Goal: Task Accomplishment & Management: Use online tool/utility

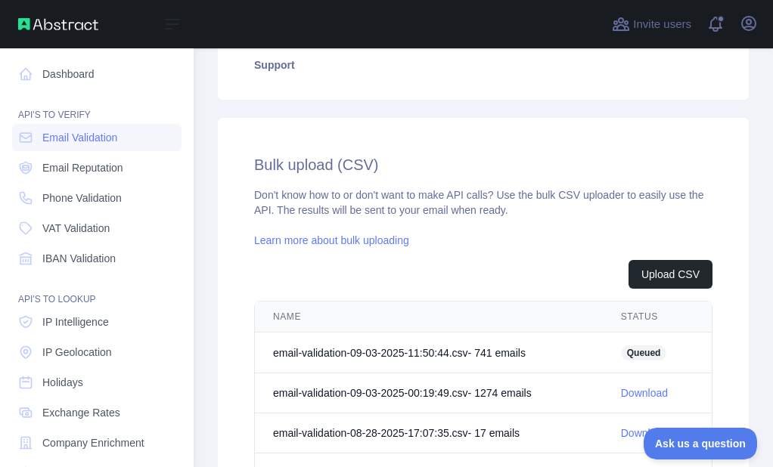
scroll to position [475, 0]
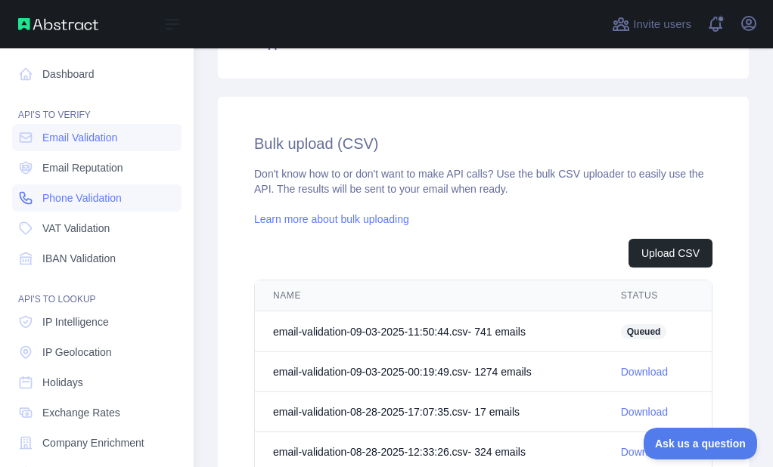
click at [54, 194] on span "Phone Validation" at bounding box center [81, 197] width 79 height 15
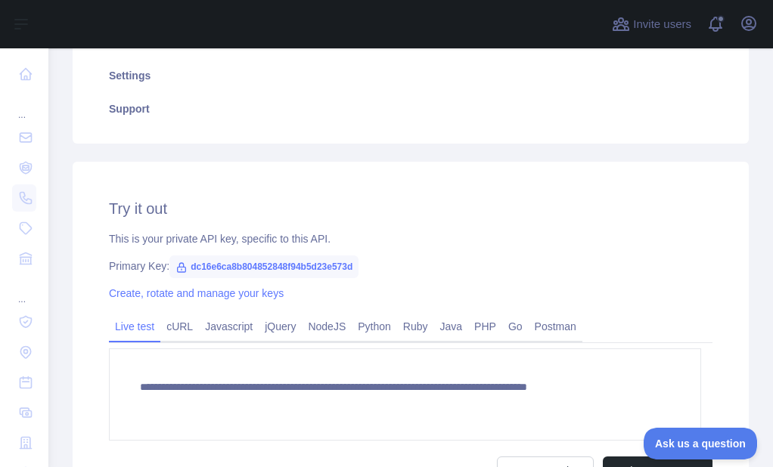
scroll to position [227, 0]
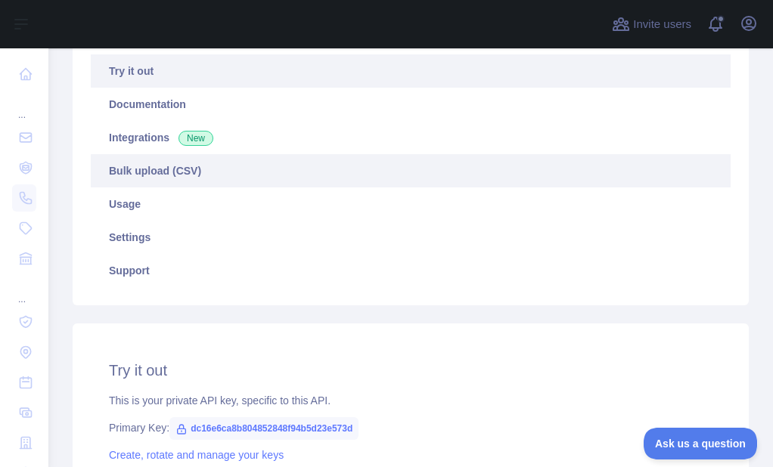
click at [152, 154] on link "Bulk upload (CSV)" at bounding box center [410, 170] width 639 height 33
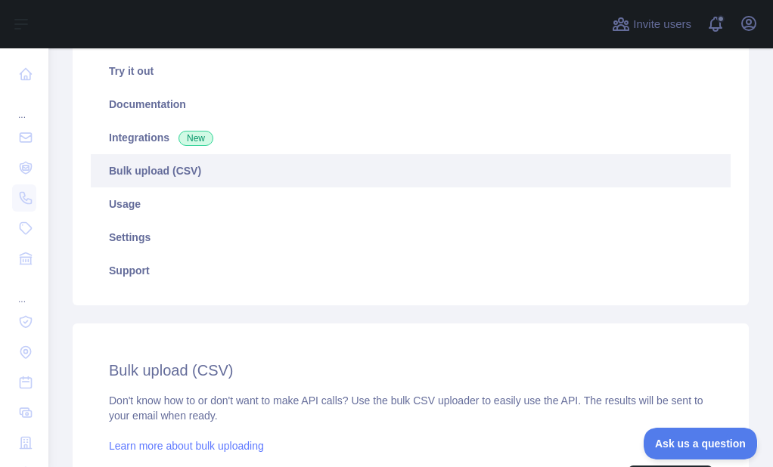
click at [150, 169] on link "Bulk upload (CSV)" at bounding box center [410, 170] width 639 height 33
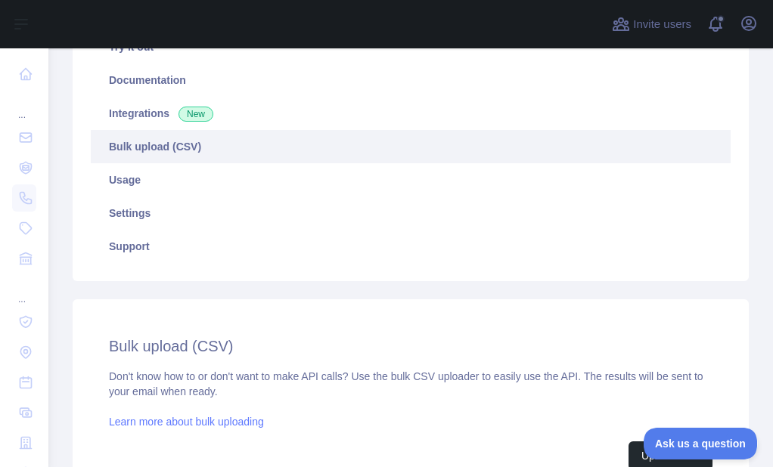
click at [166, 146] on link "Bulk upload (CSV)" at bounding box center [410, 146] width 639 height 33
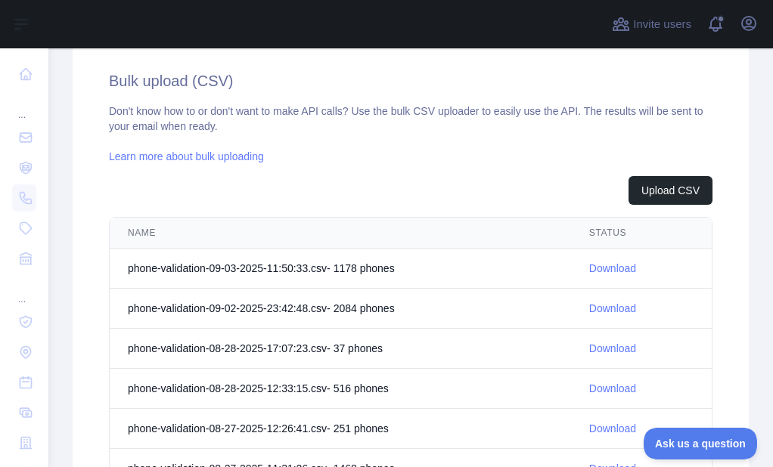
scroll to position [553, 0]
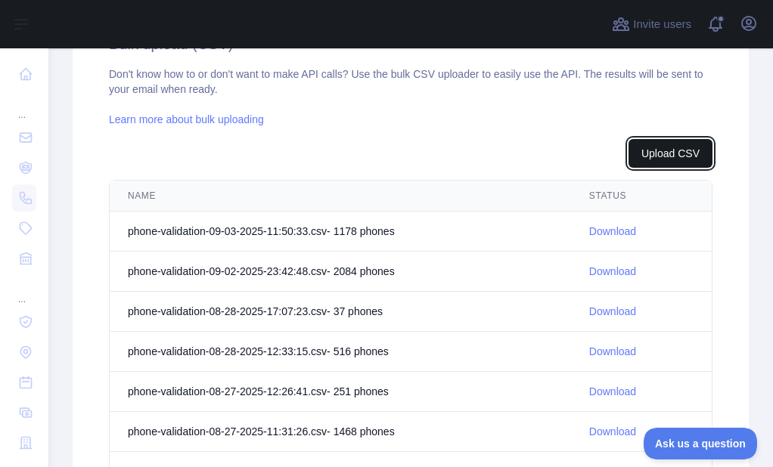
click at [641, 150] on button "Upload CSV" at bounding box center [670, 153] width 84 height 29
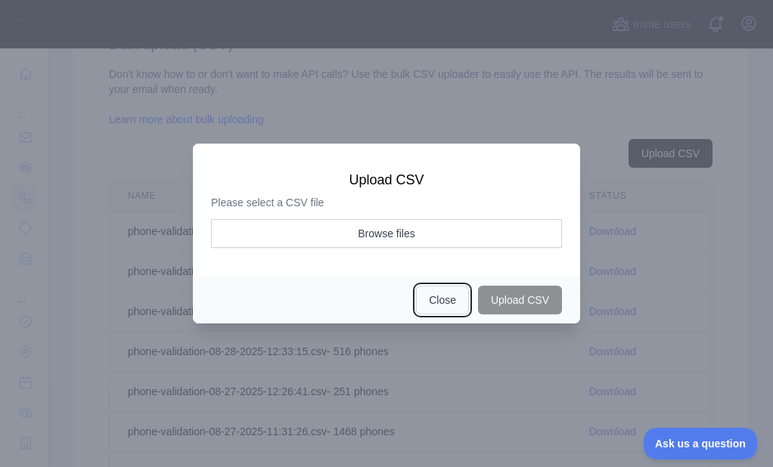
click at [438, 304] on button "Close" at bounding box center [442, 300] width 53 height 29
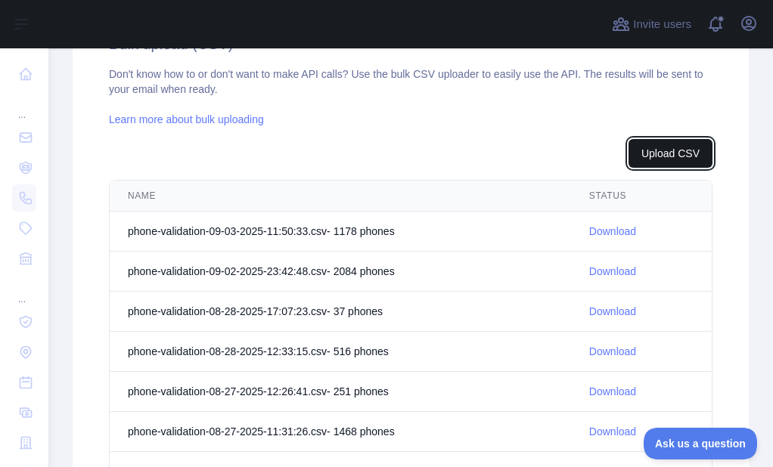
click at [655, 149] on button "Upload CSV" at bounding box center [670, 153] width 84 height 29
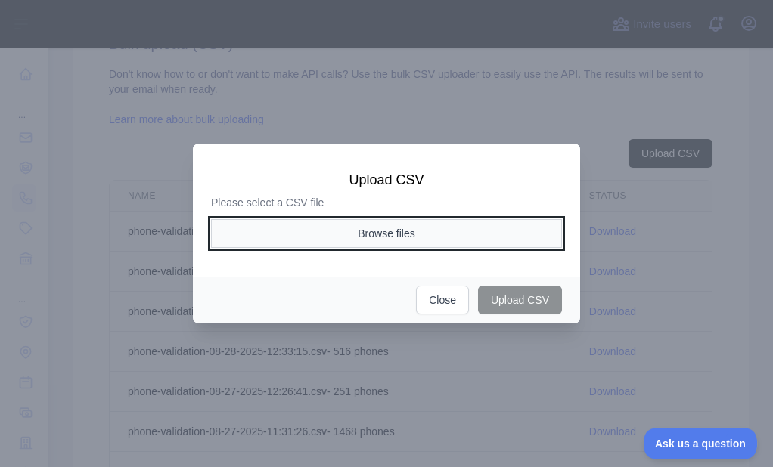
click at [382, 225] on button "Browse files" at bounding box center [386, 233] width 351 height 29
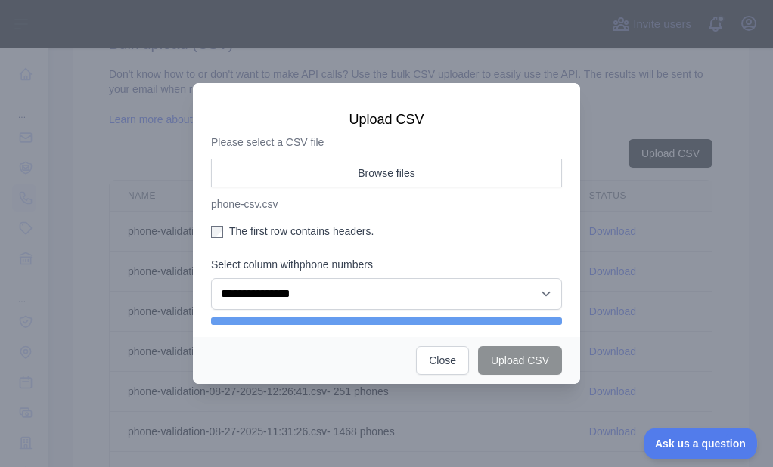
click at [240, 237] on label "The first row contains headers." at bounding box center [386, 231] width 351 height 15
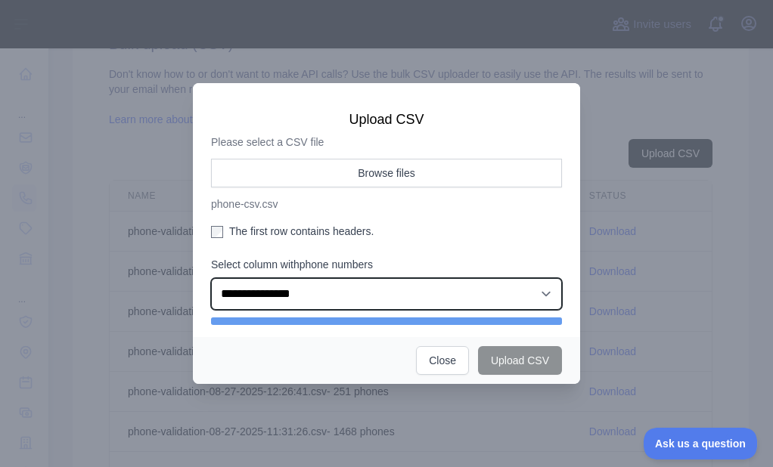
click at [258, 298] on select "**********" at bounding box center [386, 294] width 351 height 32
click at [211, 282] on select "**********" at bounding box center [386, 294] width 351 height 32
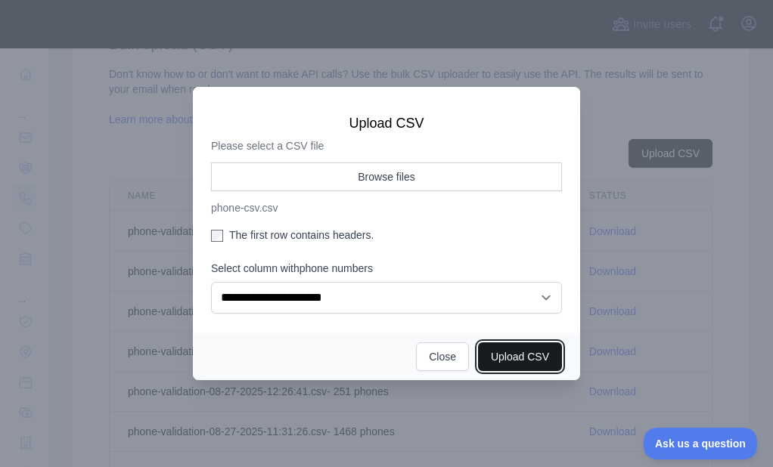
click at [513, 364] on button "Upload CSV" at bounding box center [520, 356] width 84 height 29
select select "**"
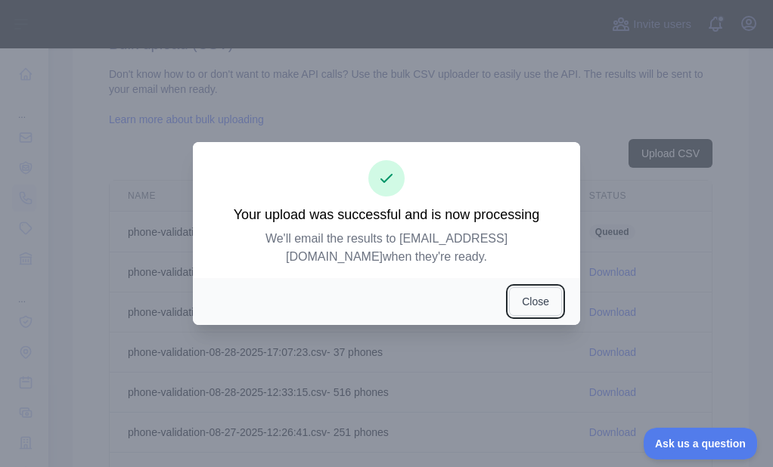
click at [519, 290] on button "Close" at bounding box center [535, 301] width 53 height 29
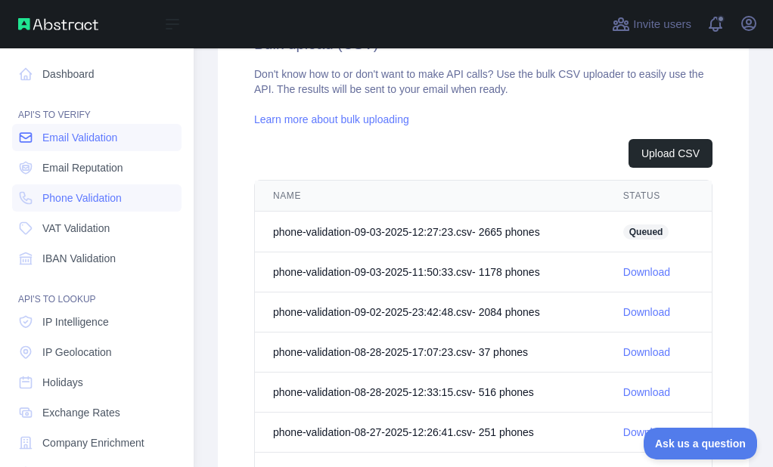
click at [26, 126] on link "Email Validation" at bounding box center [96, 137] width 169 height 27
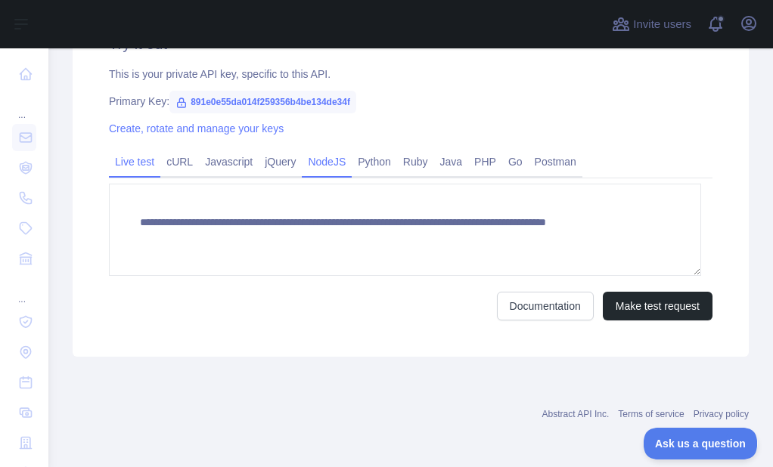
scroll to position [251, 0]
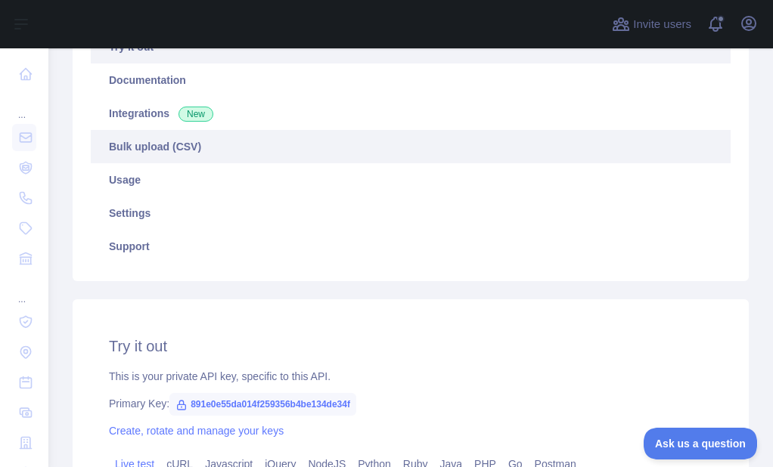
drag, startPoint x: 187, startPoint y: 145, endPoint x: 237, endPoint y: 146, distance: 49.9
click at [186, 146] on link "Bulk upload (CSV)" at bounding box center [410, 146] width 639 height 33
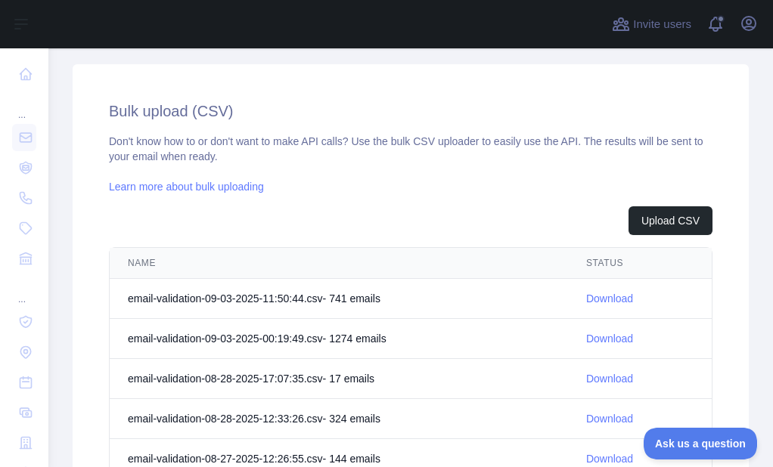
scroll to position [553, 0]
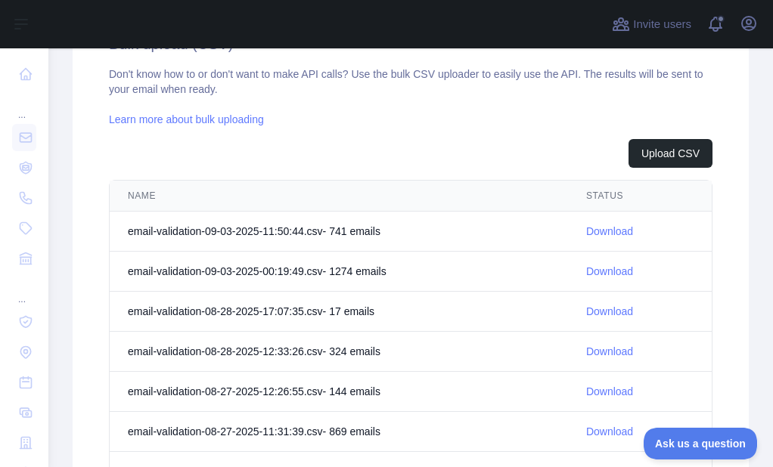
click at [617, 156] on div "Upload CSV" at bounding box center [410, 153] width 603 height 29
click at [630, 151] on button "Upload CSV" at bounding box center [670, 153] width 84 height 29
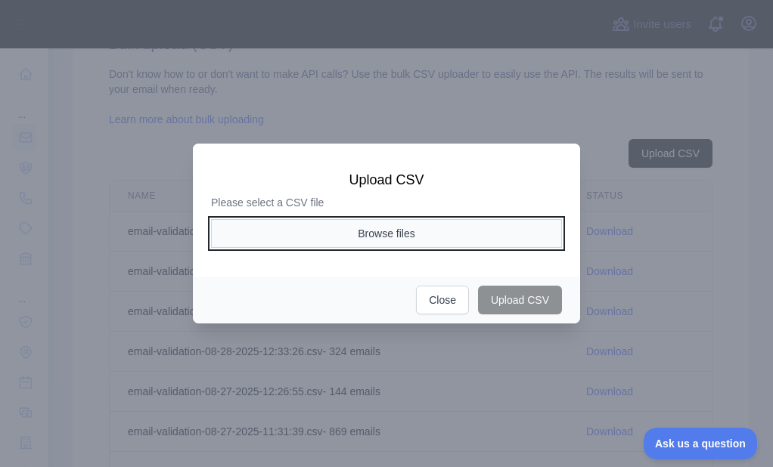
click at [391, 222] on button "Browse files" at bounding box center [386, 233] width 351 height 29
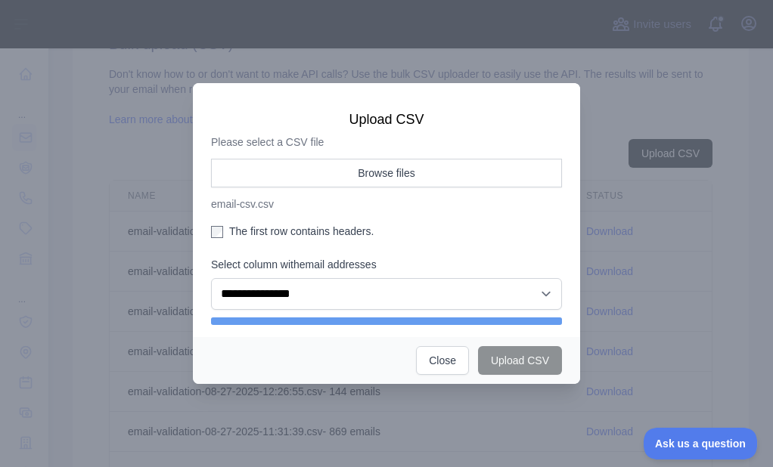
click at [282, 234] on label "The first row contains headers." at bounding box center [386, 231] width 351 height 15
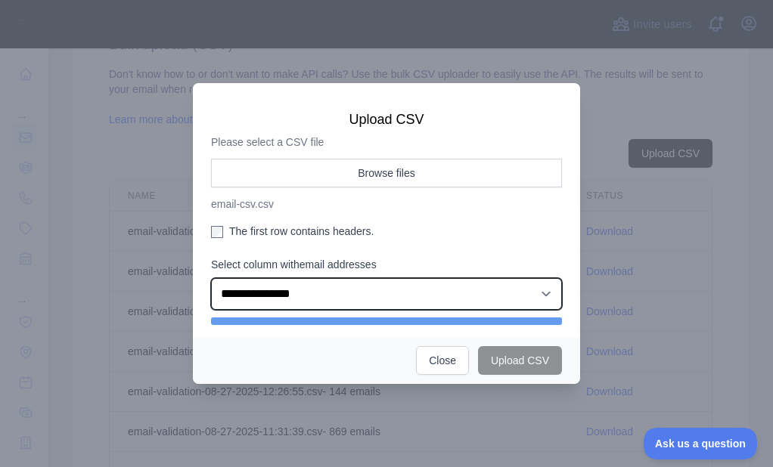
click at [289, 300] on select "**********" at bounding box center [386, 294] width 351 height 32
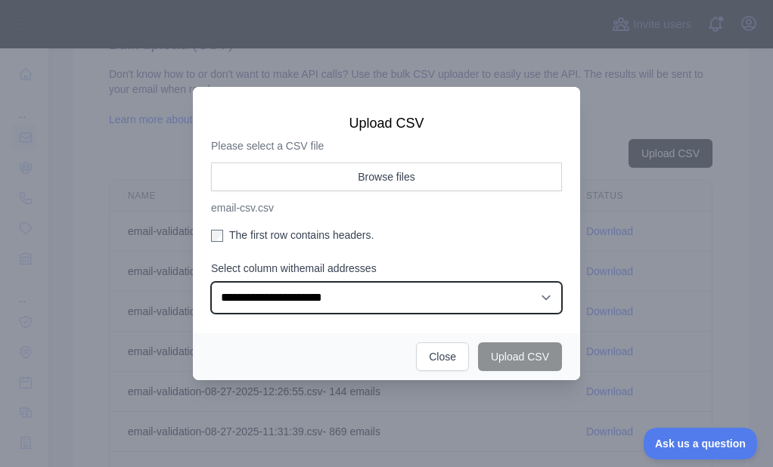
click at [211, 282] on select "**********" at bounding box center [386, 298] width 351 height 32
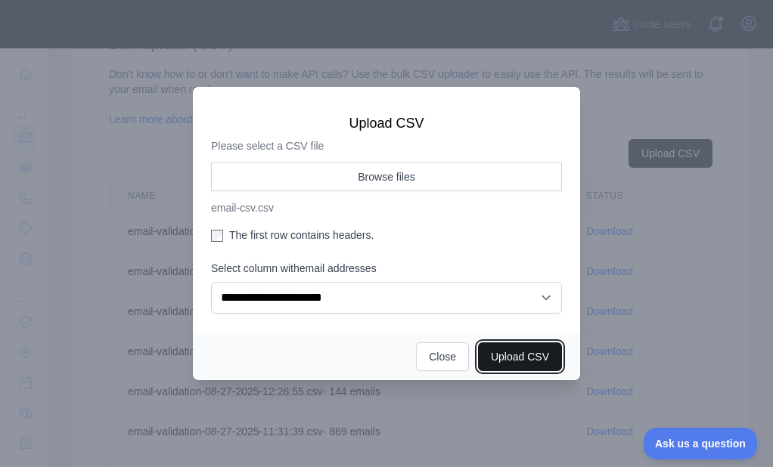
click at [507, 358] on button "Upload CSV" at bounding box center [520, 356] width 84 height 29
select select "**"
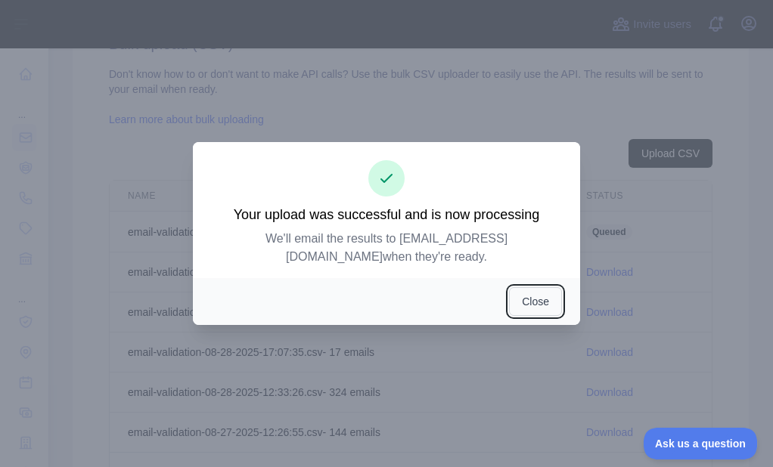
click at [517, 290] on button "Close" at bounding box center [535, 301] width 53 height 29
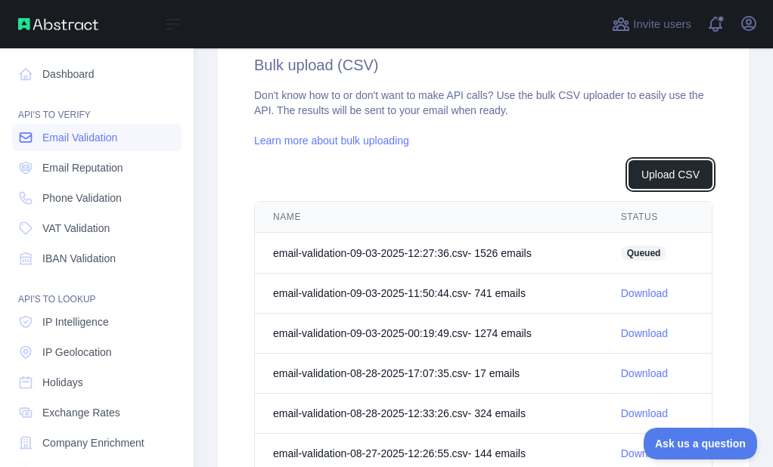
scroll to position [574, 0]
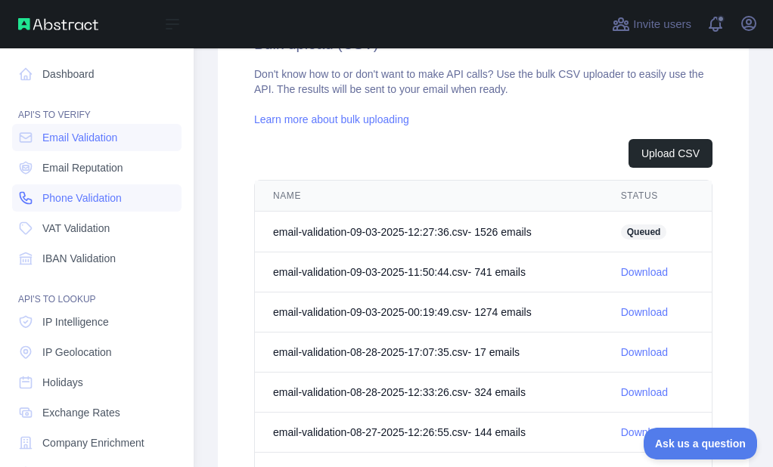
click at [20, 186] on link "Phone Validation" at bounding box center [96, 197] width 169 height 27
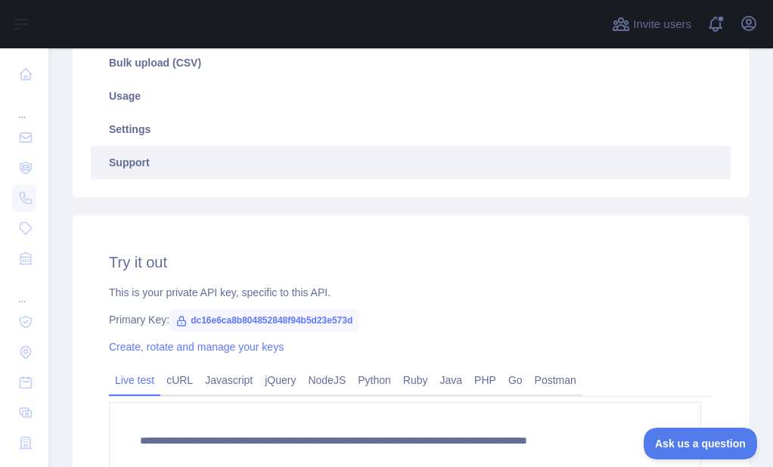
scroll to position [327, 0]
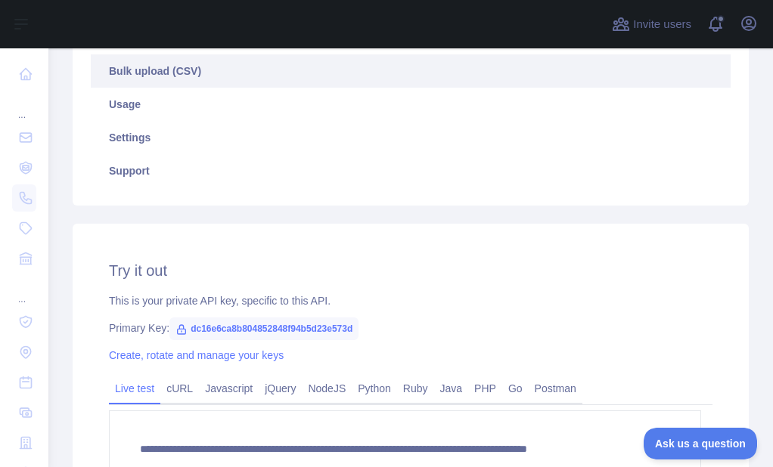
click at [193, 73] on link "Bulk upload (CSV)" at bounding box center [410, 70] width 639 height 33
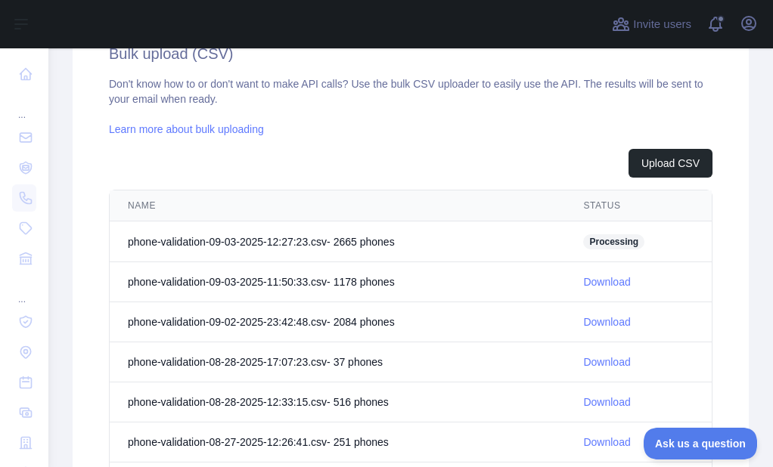
scroll to position [553, 0]
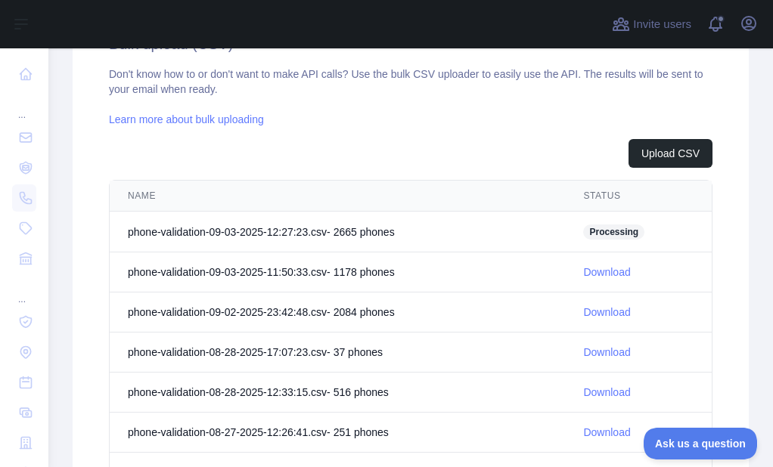
click at [599, 271] on link "Download" at bounding box center [606, 272] width 47 height 12
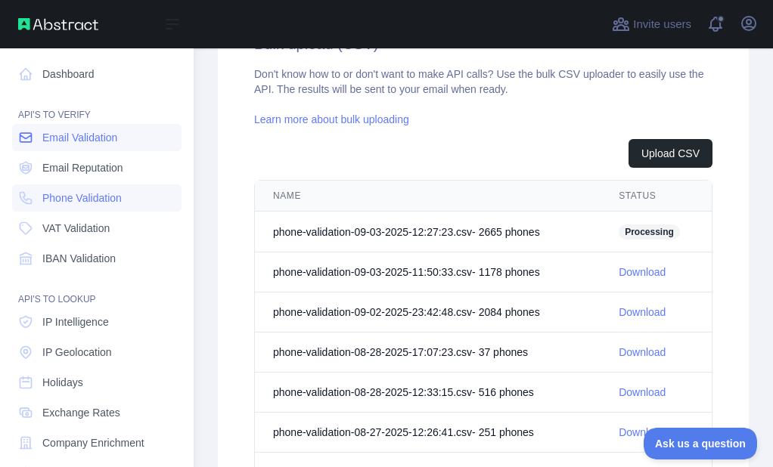
drag, startPoint x: 22, startPoint y: 137, endPoint x: 32, endPoint y: 138, distance: 9.9
click at [22, 137] on icon at bounding box center [25, 137] width 11 height 9
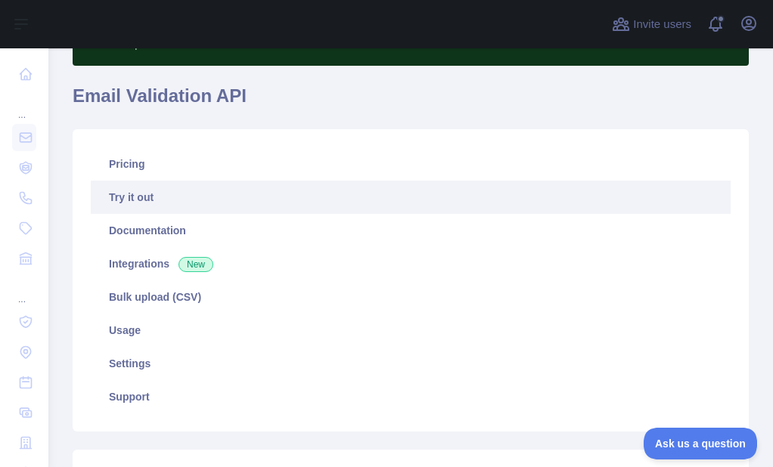
scroll to position [100, 0]
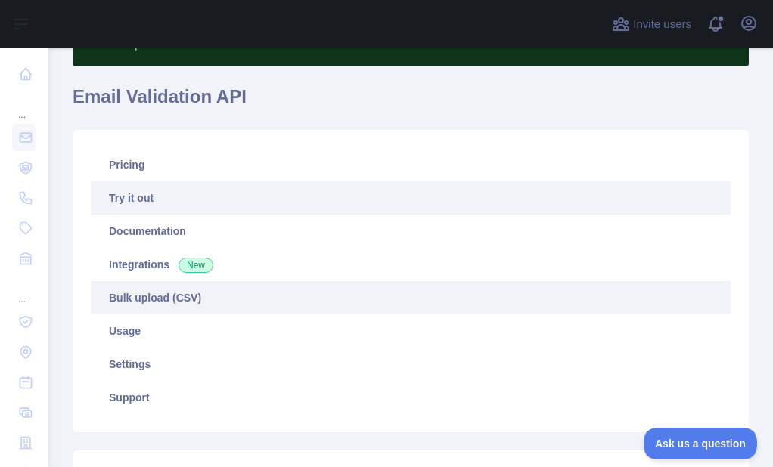
click at [159, 290] on link "Bulk upload (CSV)" at bounding box center [410, 297] width 639 height 33
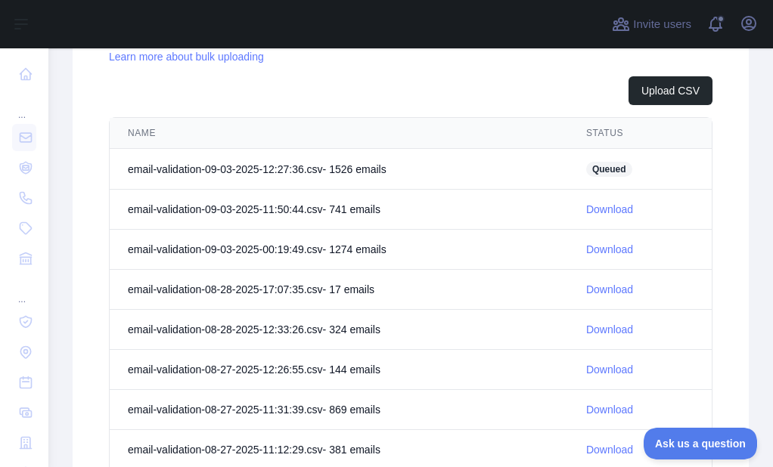
scroll to position [629, 0]
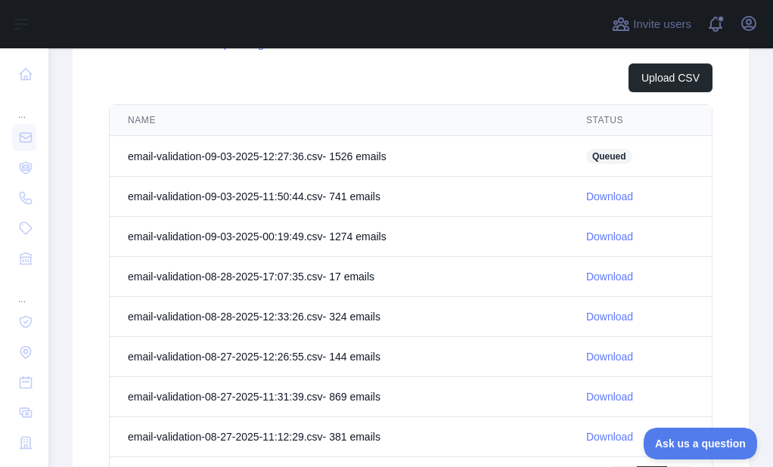
click at [592, 190] on link "Download" at bounding box center [609, 196] width 47 height 12
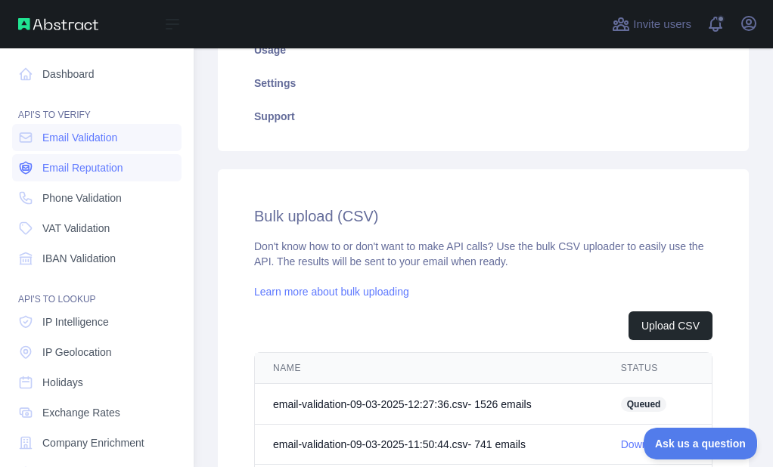
scroll to position [423, 0]
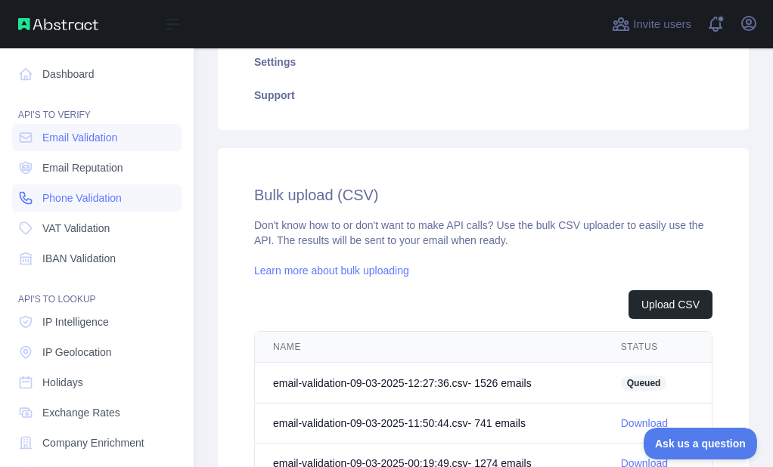
click at [31, 191] on icon at bounding box center [25, 197] width 15 height 15
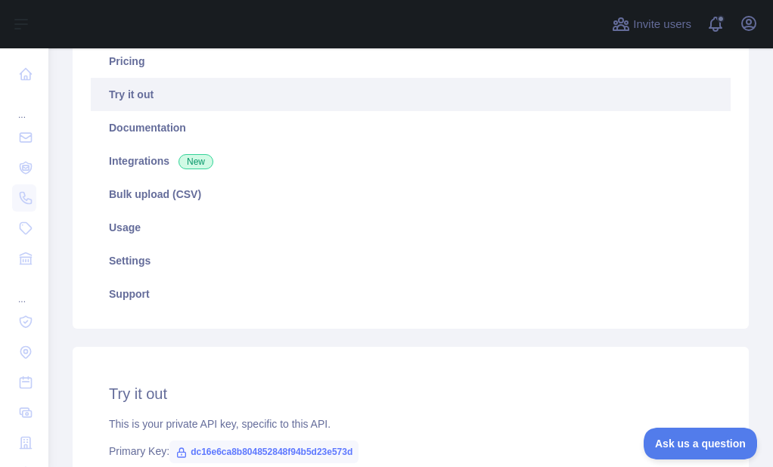
scroll to position [24, 0]
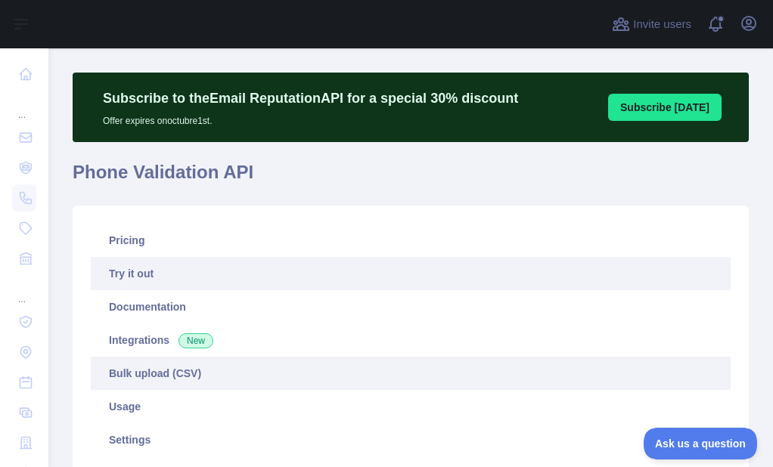
click at [130, 367] on link "Bulk upload (CSV)" at bounding box center [410, 373] width 639 height 33
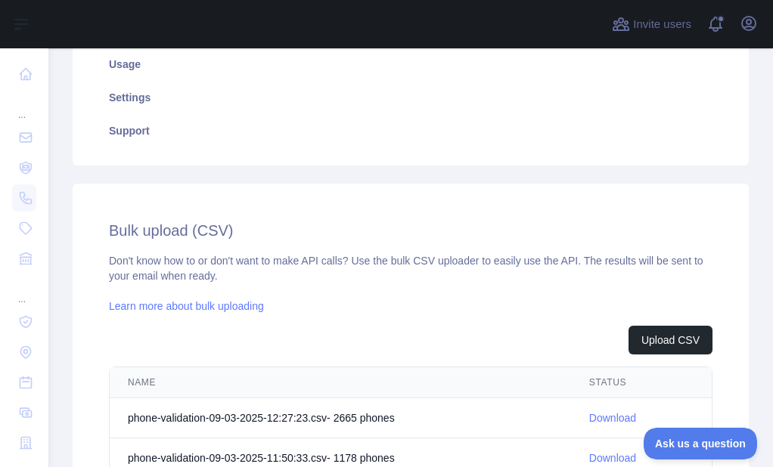
scroll to position [402, 0]
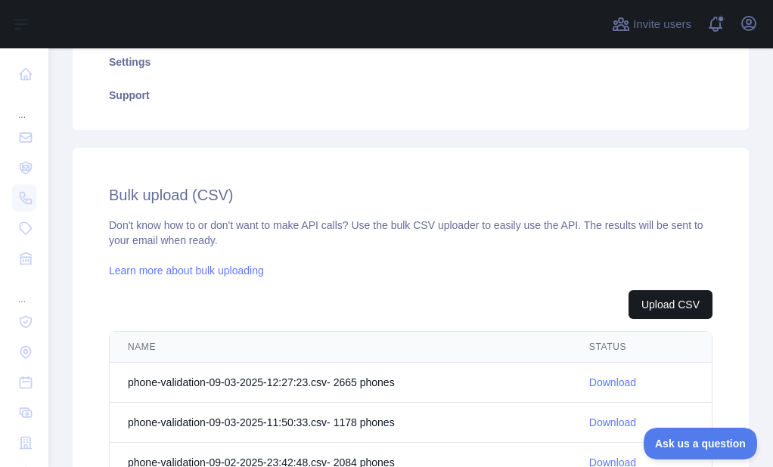
drag, startPoint x: 639, startPoint y: 324, endPoint x: 639, endPoint y: 311, distance: 13.6
click at [639, 308] on button "Upload CSV" at bounding box center [670, 304] width 84 height 29
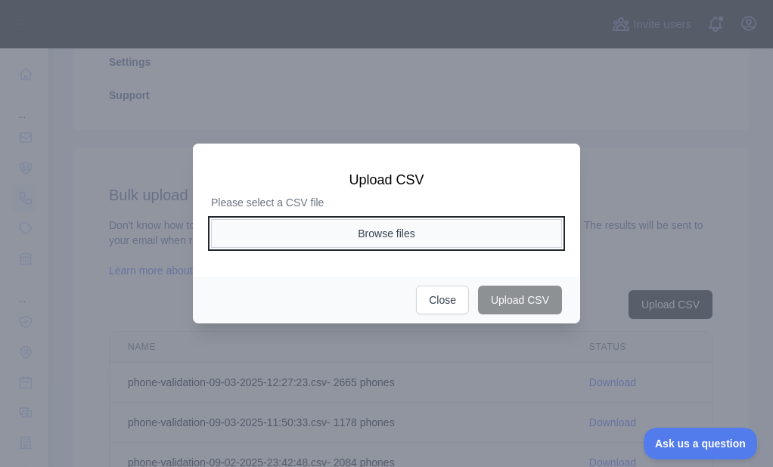
click at [396, 232] on button "Browse files" at bounding box center [386, 233] width 351 height 29
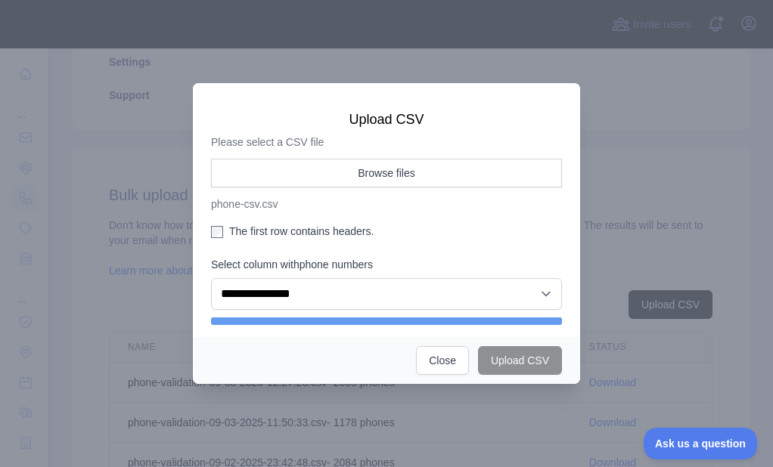
click at [261, 236] on label "The first row contains headers." at bounding box center [386, 231] width 351 height 15
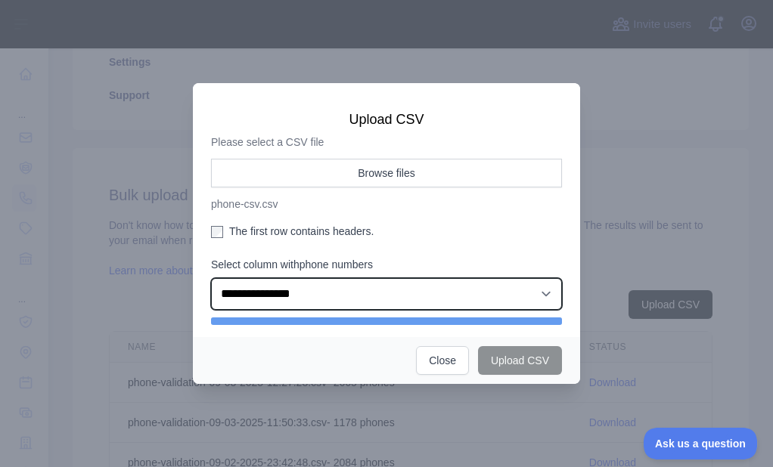
click at [267, 296] on select "**********" at bounding box center [386, 294] width 351 height 32
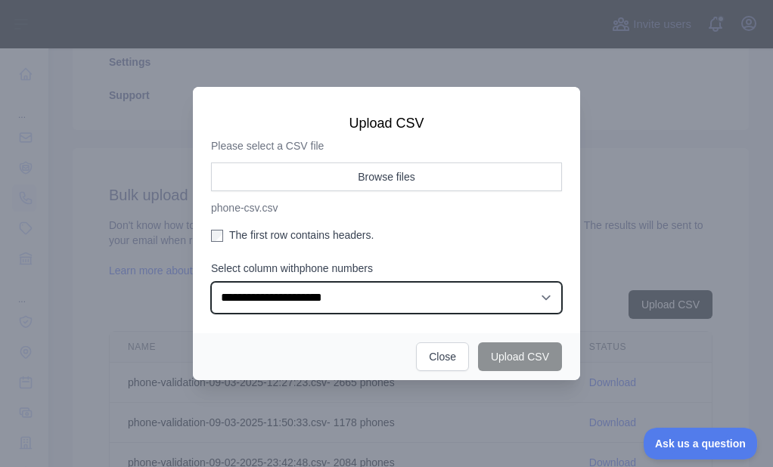
click at [211, 282] on select "**********" at bounding box center [386, 298] width 351 height 32
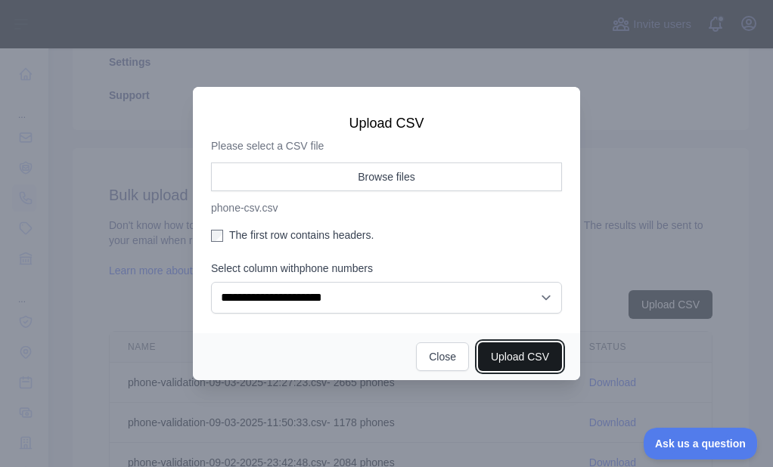
click at [531, 361] on button "Upload CSV" at bounding box center [520, 356] width 84 height 29
select select "**"
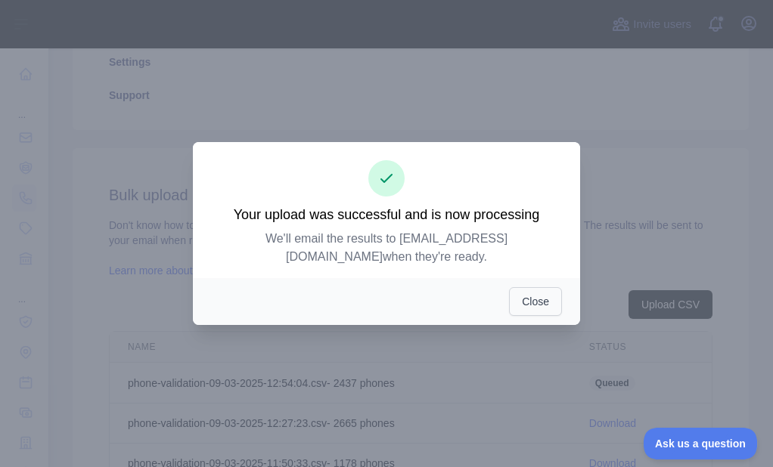
click at [521, 278] on div "Close" at bounding box center [386, 301] width 387 height 47
click at [522, 292] on button "Close" at bounding box center [535, 301] width 53 height 29
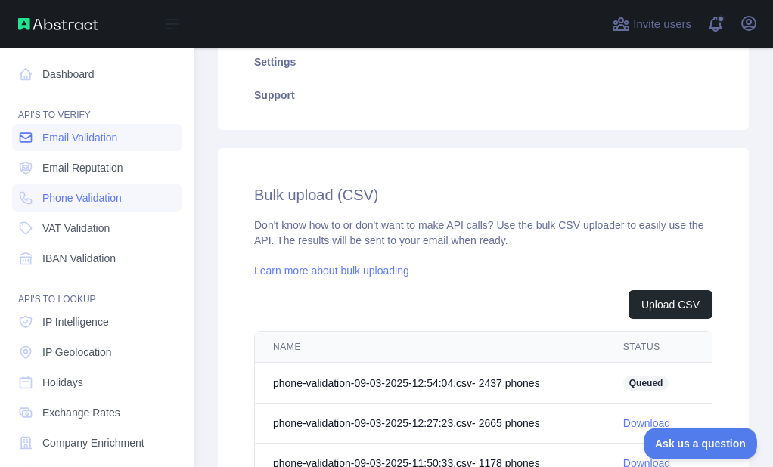
click at [12, 140] on link "Email Validation" at bounding box center [96, 137] width 169 height 27
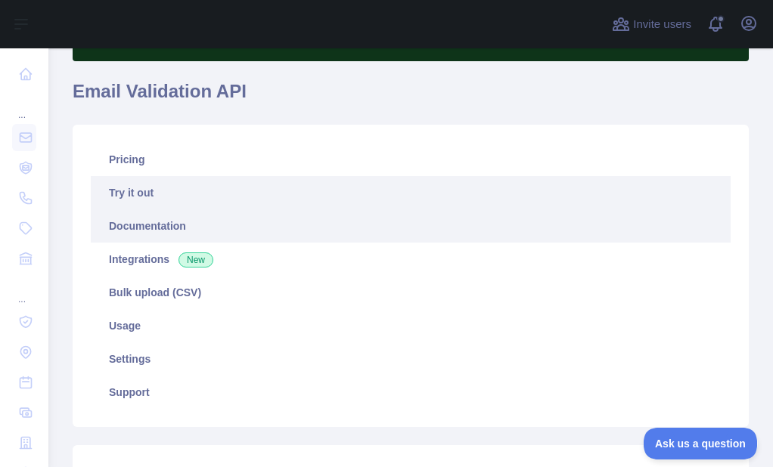
scroll to position [100, 0]
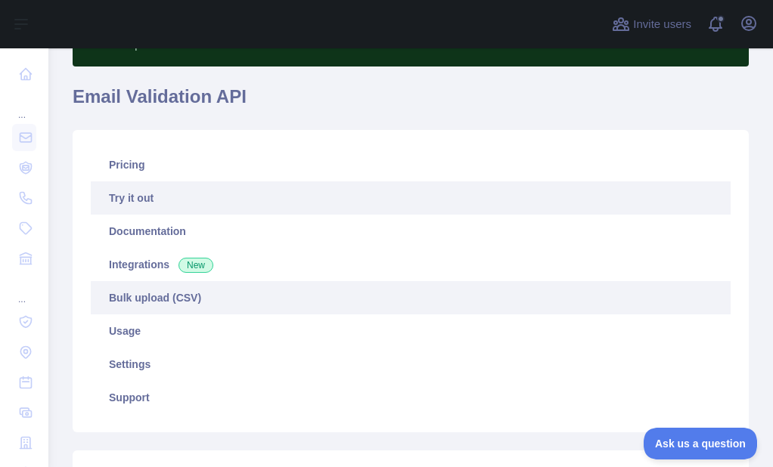
click at [167, 304] on link "Bulk upload (CSV)" at bounding box center [410, 297] width 639 height 33
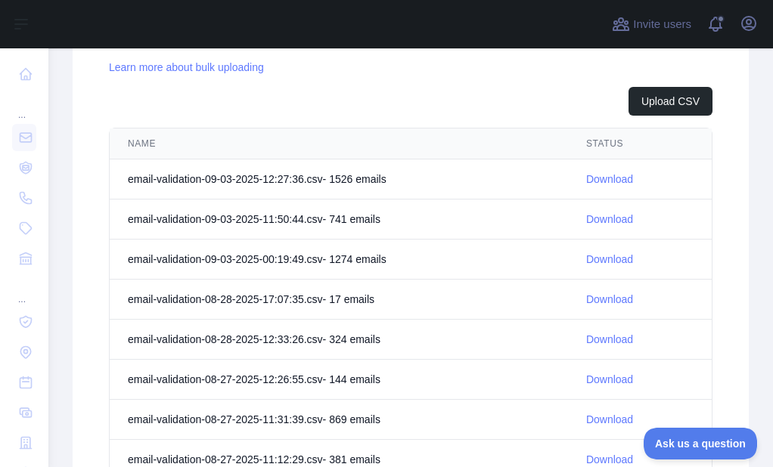
scroll to position [629, 0]
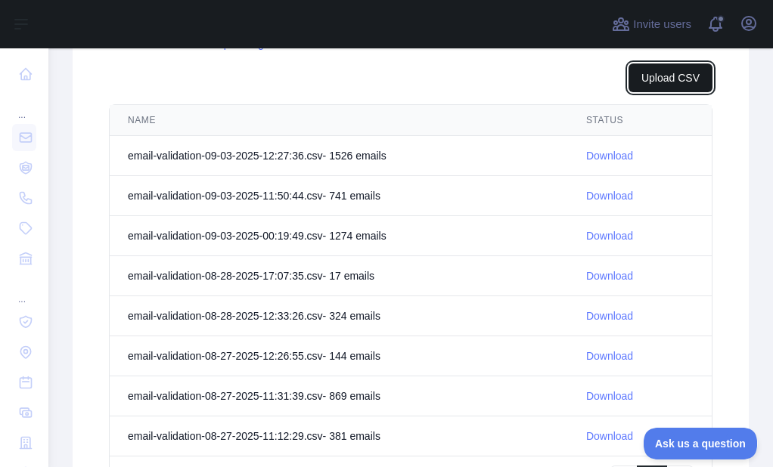
click at [659, 81] on button "Upload CSV" at bounding box center [670, 77] width 84 height 29
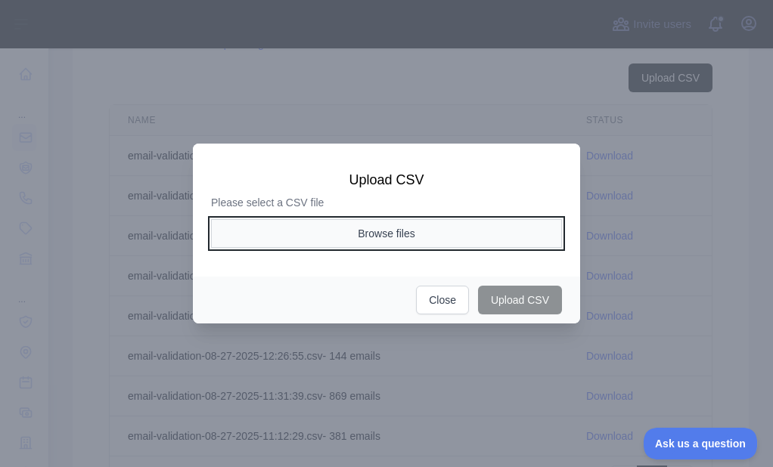
click at [395, 235] on button "Browse files" at bounding box center [386, 233] width 351 height 29
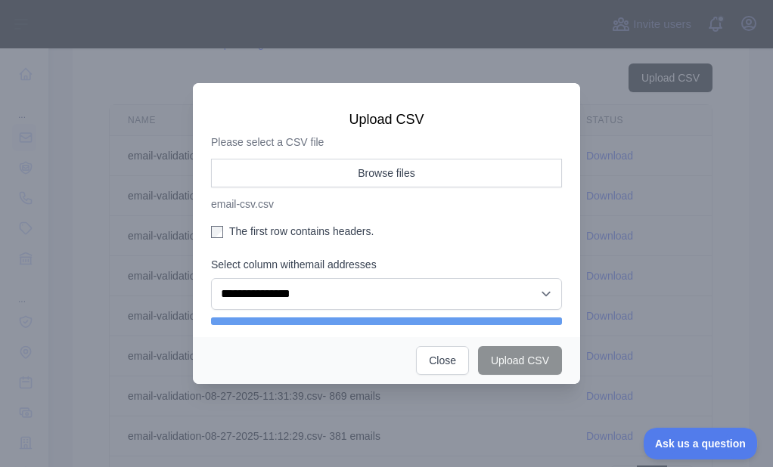
click at [272, 235] on label "The first row contains headers." at bounding box center [386, 231] width 351 height 15
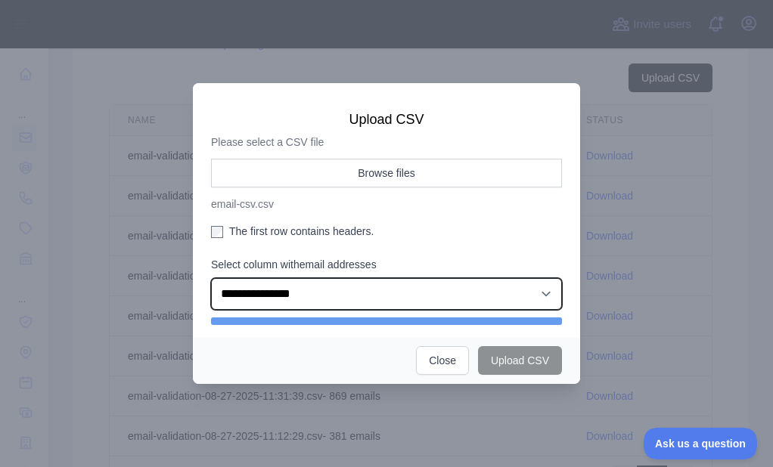
drag, startPoint x: 282, startPoint y: 280, endPoint x: 284, endPoint y: 290, distance: 10.1
click at [282, 282] on select "**********" at bounding box center [386, 294] width 351 height 32
click at [211, 282] on select "**********" at bounding box center [386, 294] width 351 height 32
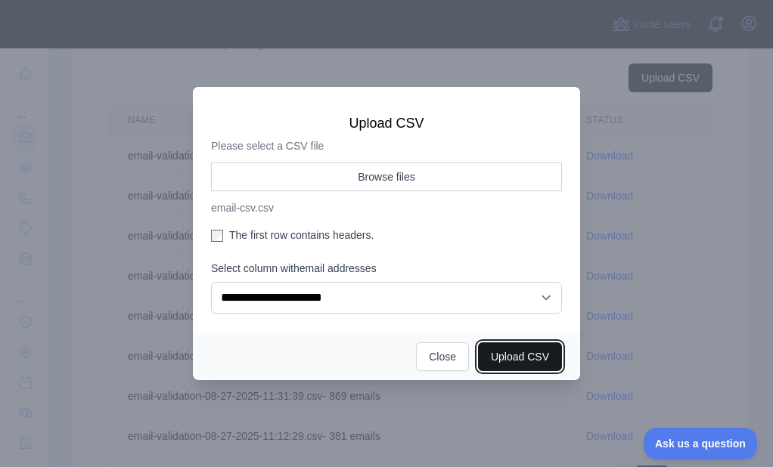
click at [541, 351] on button "Upload CSV" at bounding box center [520, 356] width 84 height 29
select select "**"
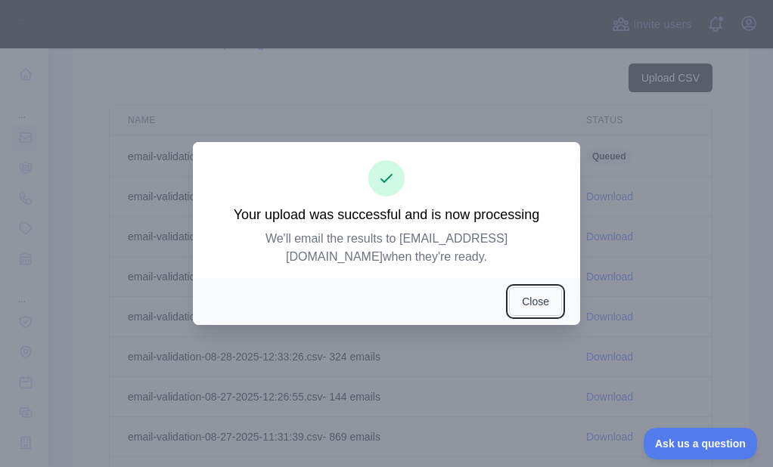
click at [538, 290] on button "Close" at bounding box center [535, 301] width 53 height 29
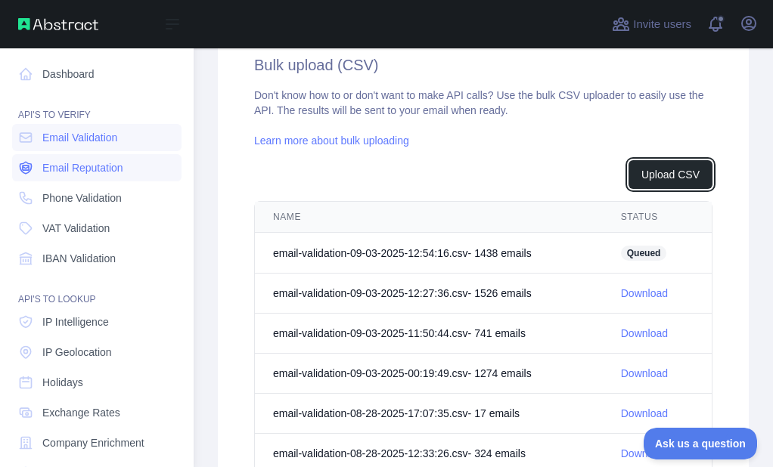
scroll to position [574, 0]
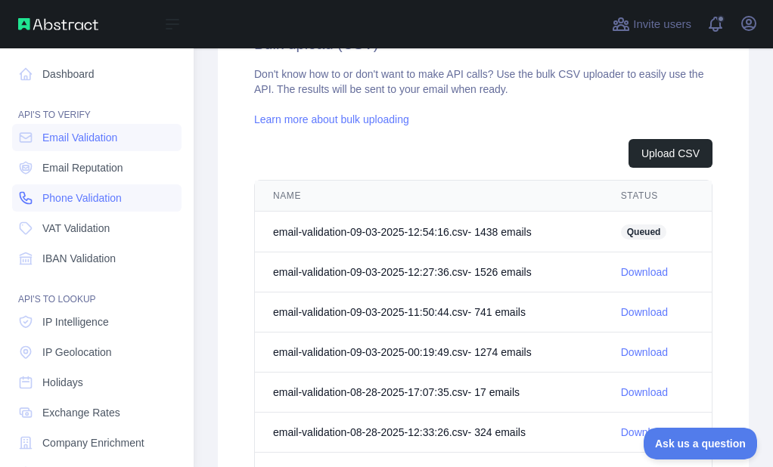
click at [43, 198] on span "Phone Validation" at bounding box center [81, 197] width 79 height 15
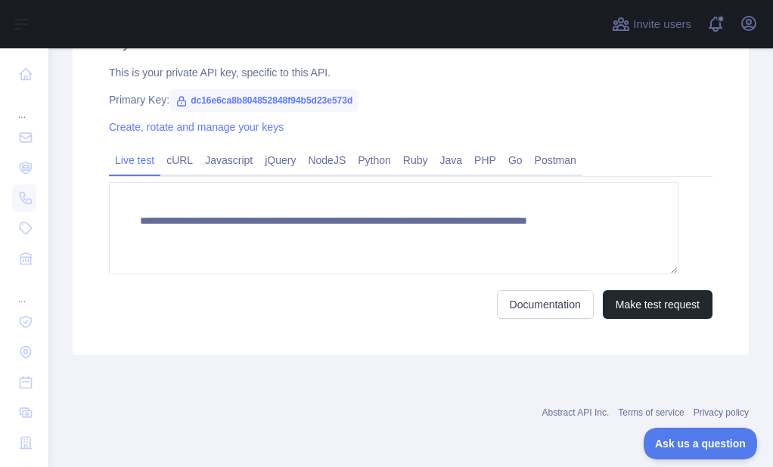
scroll to position [553, 0]
